Goal: Check status: Check status

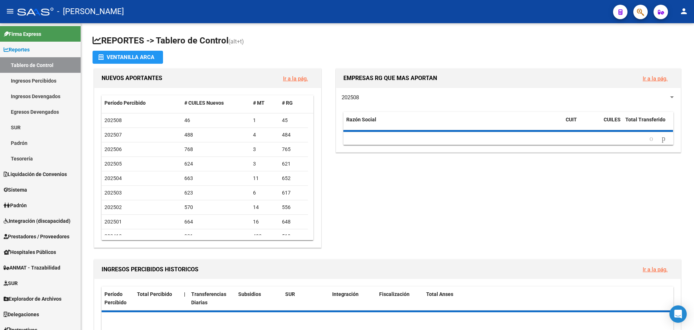
click at [645, 9] on button "button" at bounding box center [641, 12] width 14 height 14
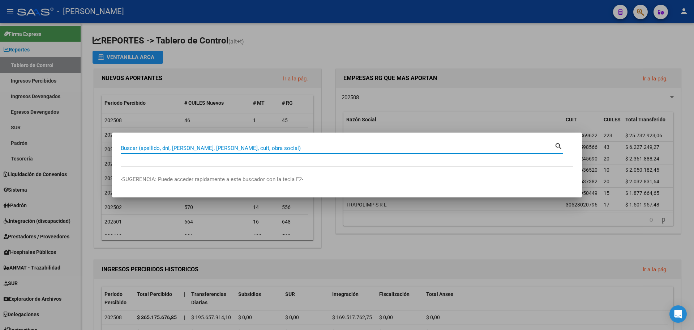
click at [298, 150] on input "Buscar (apellido, dni, [PERSON_NAME], [PERSON_NAME], cuit, obra social)" at bounding box center [338, 148] width 434 height 7
paste input "27-94501754-1"
click at [155, 148] on input "27-94501754-1" at bounding box center [338, 148] width 434 height 7
click at [129, 148] on input "27-945017541" at bounding box center [338, 148] width 434 height 7
click at [155, 149] on input "27945017541" at bounding box center [338, 148] width 434 height 7
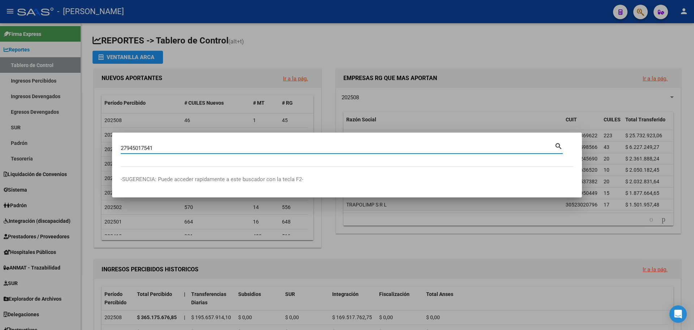
type input "27945017541"
